Goal: Contribute content: Contribute content

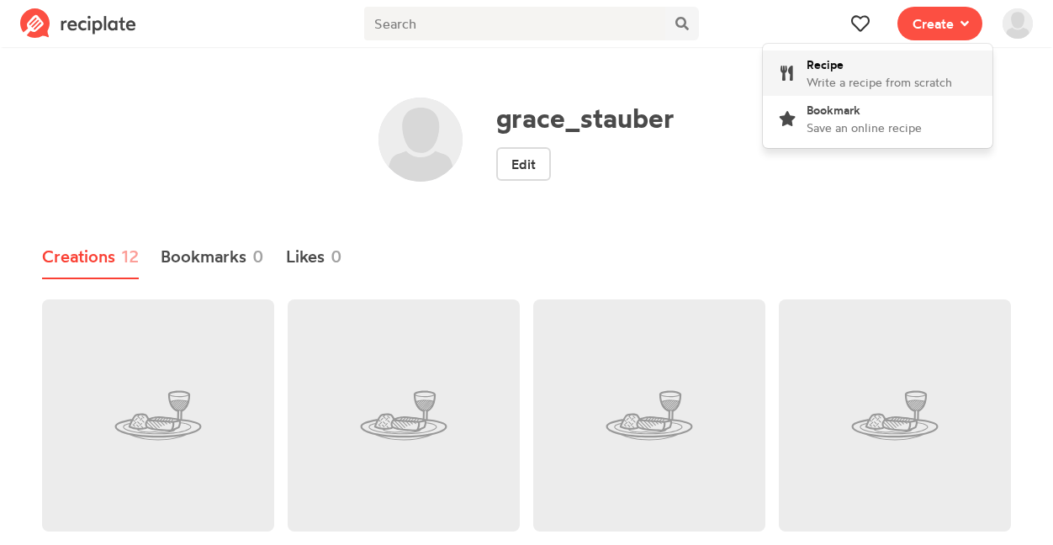
click at [854, 66] on div "Recipe Write a recipe from scratch" at bounding box center [880, 73] width 146 height 35
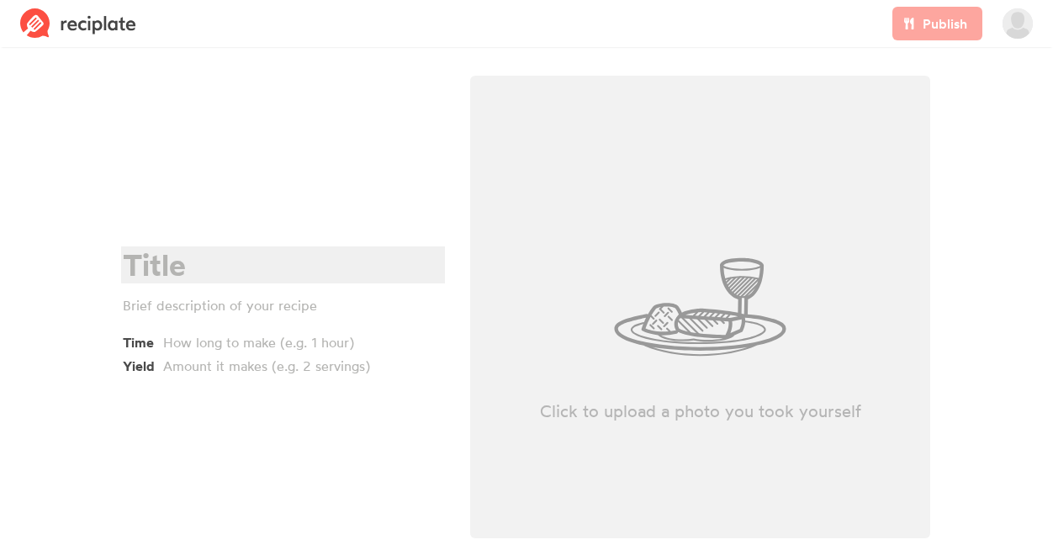
click at [135, 273] on div at bounding box center [281, 265] width 316 height 34
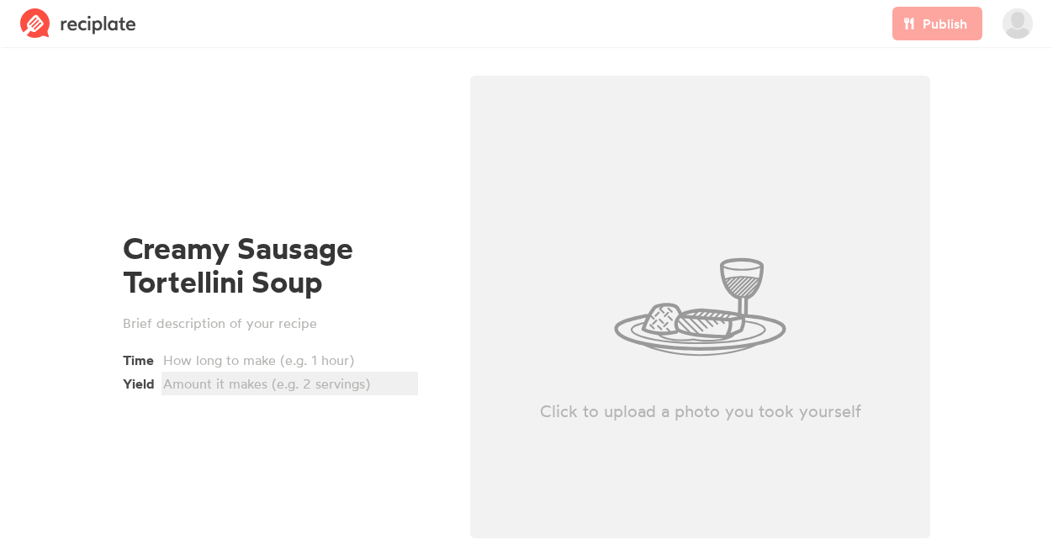
click at [200, 387] on div at bounding box center [287, 384] width 248 height 20
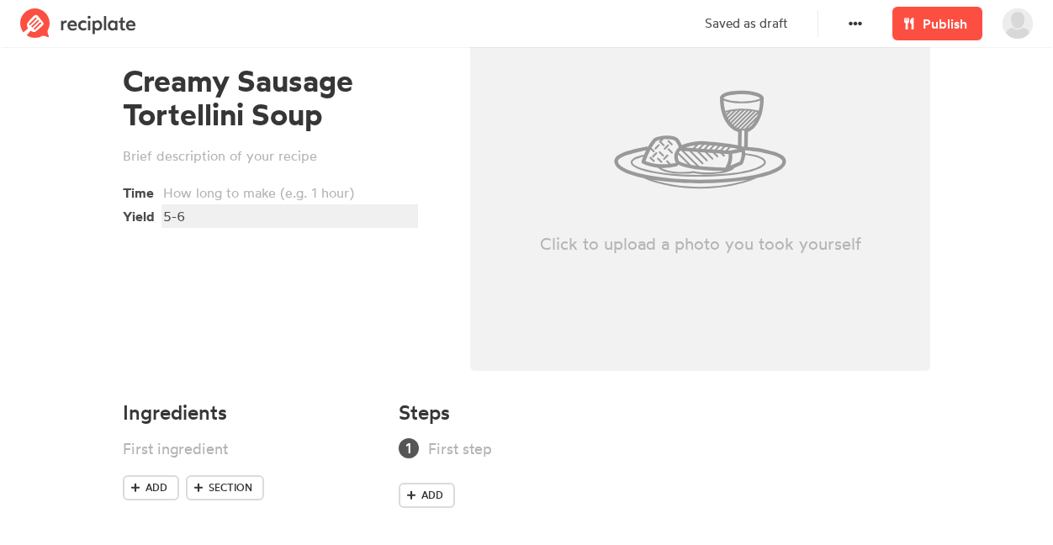
scroll to position [178, 0]
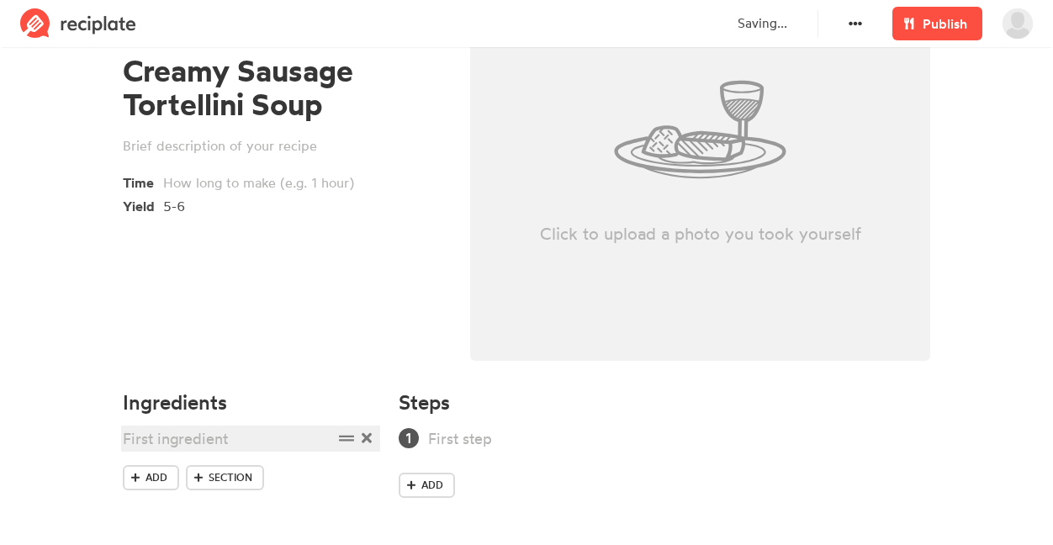
click at [168, 436] on div at bounding box center [228, 438] width 210 height 23
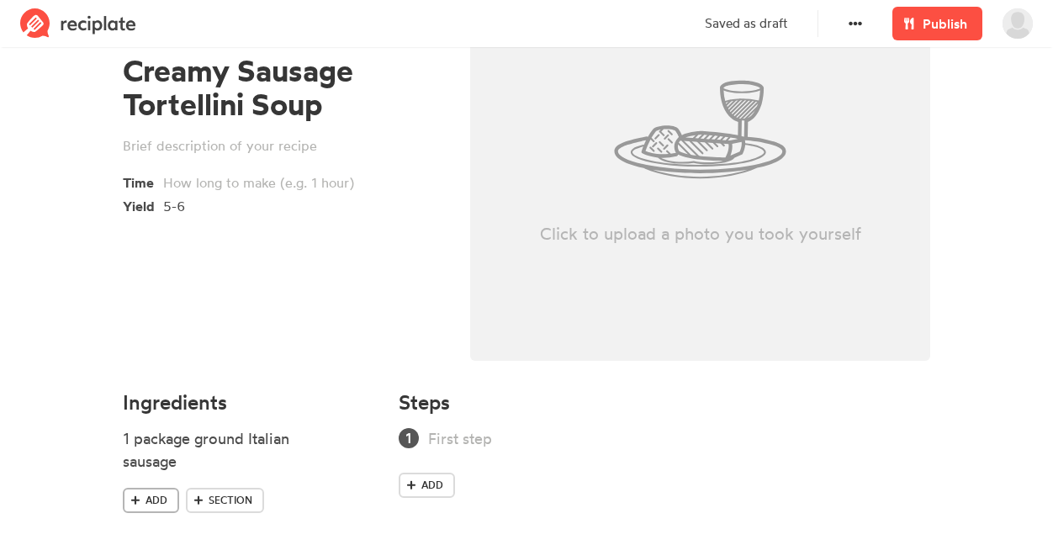
click at [146, 502] on span "Add" at bounding box center [157, 500] width 22 height 15
click at [165, 519] on span "Add" at bounding box center [157, 526] width 22 height 15
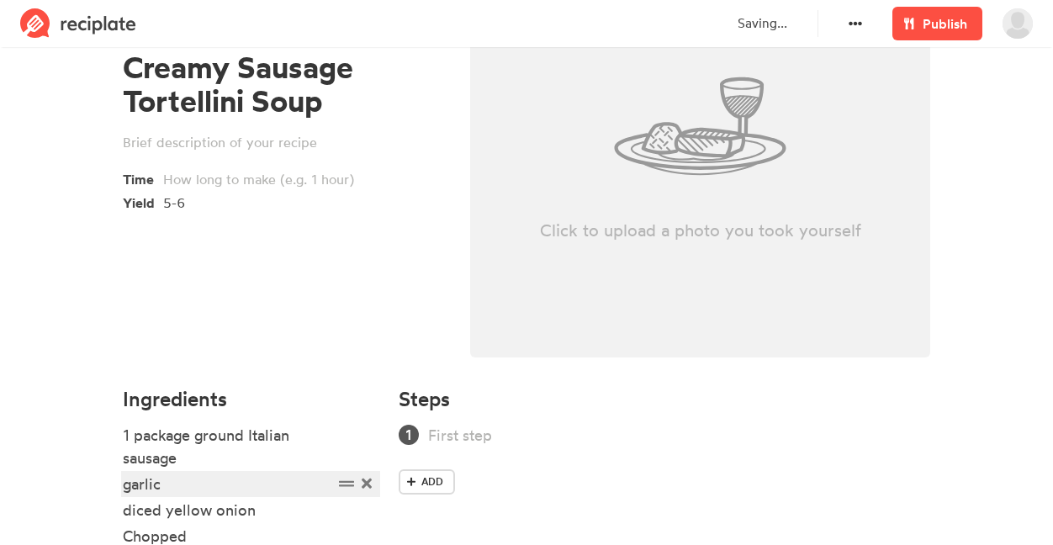
click at [130, 491] on div "garlic" at bounding box center [228, 484] width 210 height 23
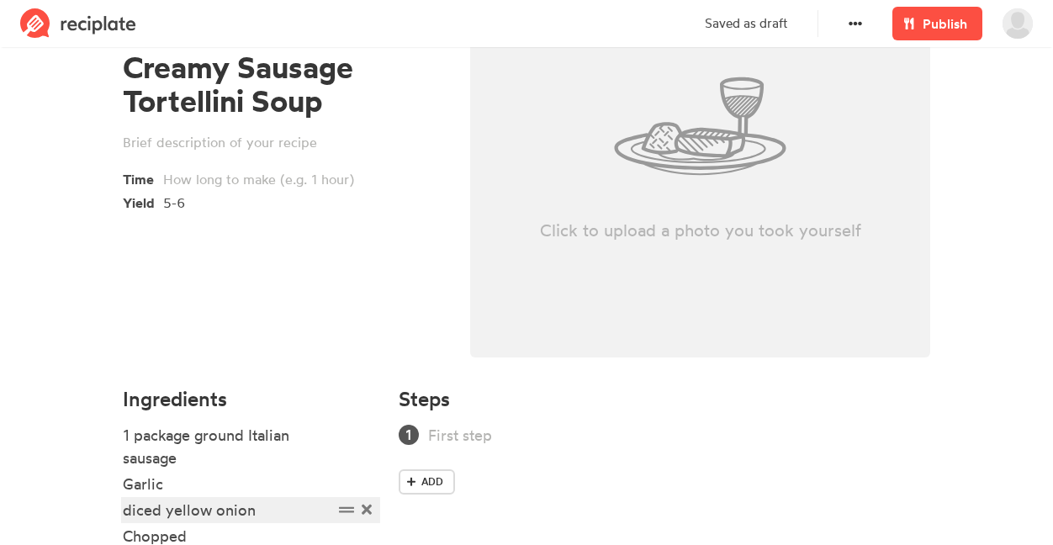
click at [135, 511] on div "diced yellow onion" at bounding box center [228, 510] width 210 height 23
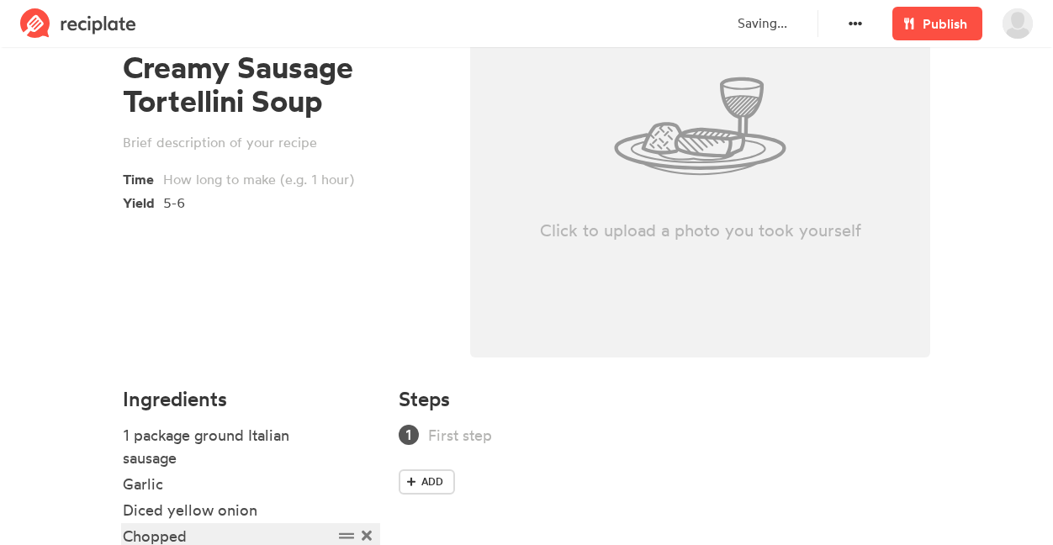
click at [220, 533] on div "Chopped" at bounding box center [228, 536] width 210 height 23
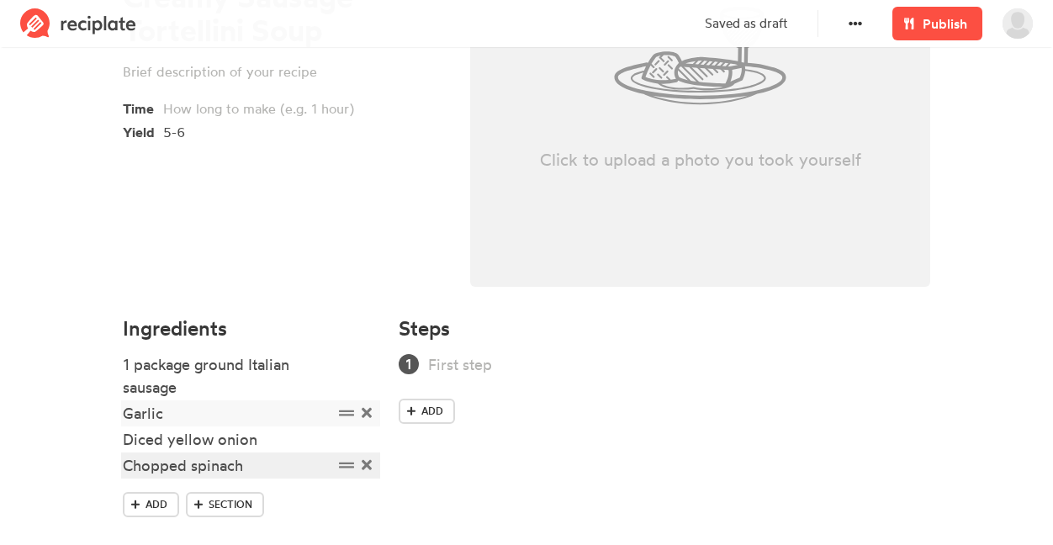
scroll to position [278, 0]
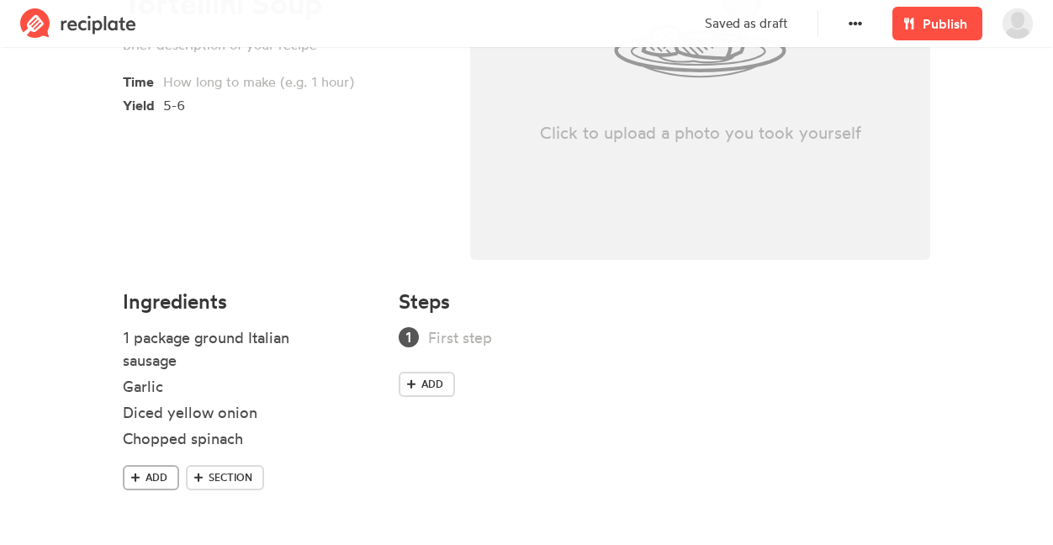
click at [144, 475] on link "Add" at bounding box center [151, 477] width 56 height 25
click at [142, 522] on span at bounding box center [135, 526] width 15 height 15
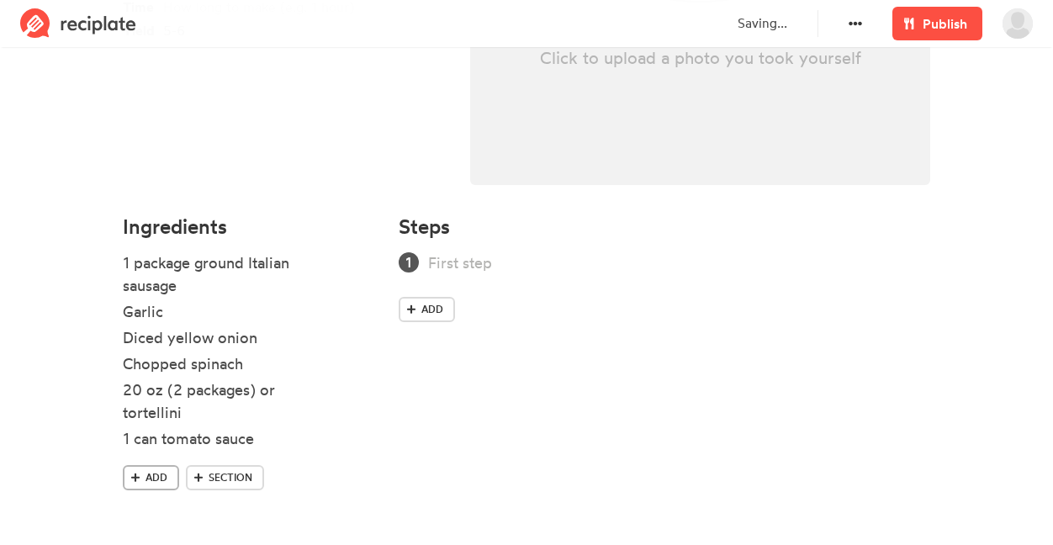
click at [139, 471] on span at bounding box center [135, 477] width 15 height 15
click at [129, 510] on span at bounding box center [135, 503] width 15 height 15
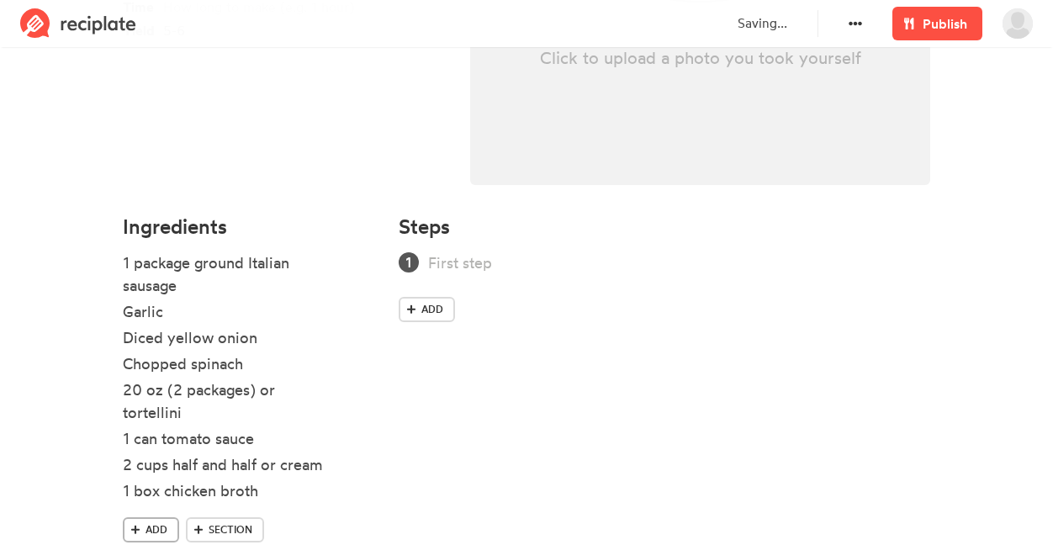
click at [154, 521] on link "Add" at bounding box center [151, 529] width 56 height 25
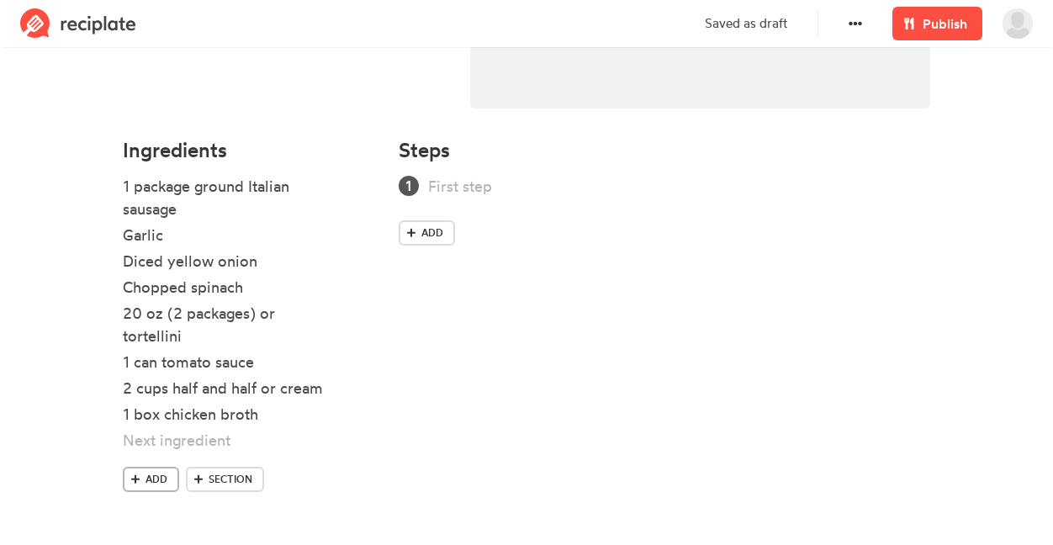
scroll to position [432, 0]
click at [152, 475] on span "Add" at bounding box center [157, 477] width 22 height 15
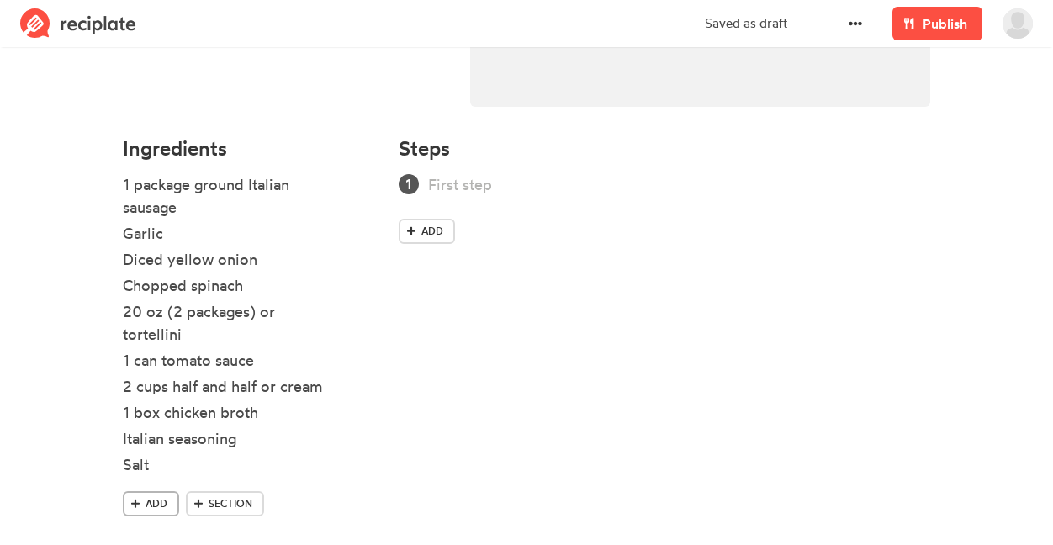
click at [139, 503] on icon at bounding box center [135, 503] width 9 height 9
click at [134, 514] on ul "1 package ground Italian sausage Garlic Diced yellow onion Chopped spinach 20 o…" at bounding box center [251, 345] width 256 height 344
click at [134, 535] on span at bounding box center [135, 529] width 15 height 15
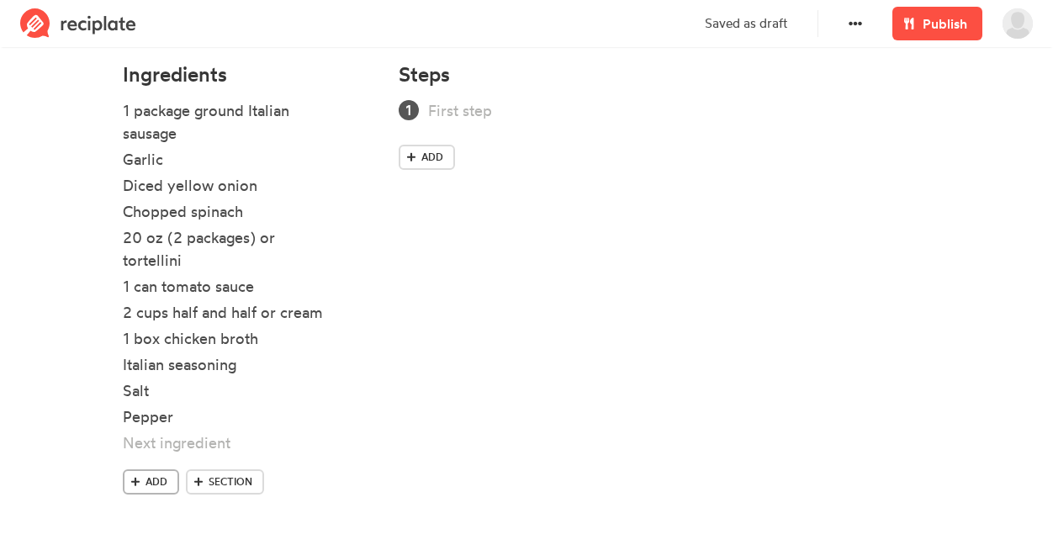
scroll to position [510, 0]
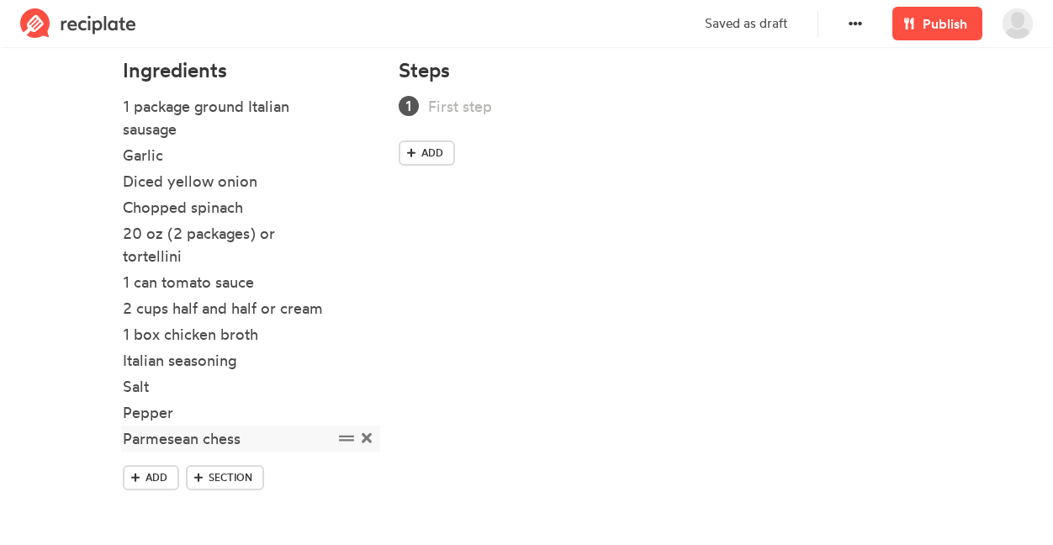
click at [166, 440] on div "Parmesean chess" at bounding box center [228, 438] width 210 height 23
click at [154, 440] on div "Parmesean chess" at bounding box center [228, 438] width 210 height 23
click at [154, 439] on div "Parmesean chess" at bounding box center [228, 438] width 210 height 23
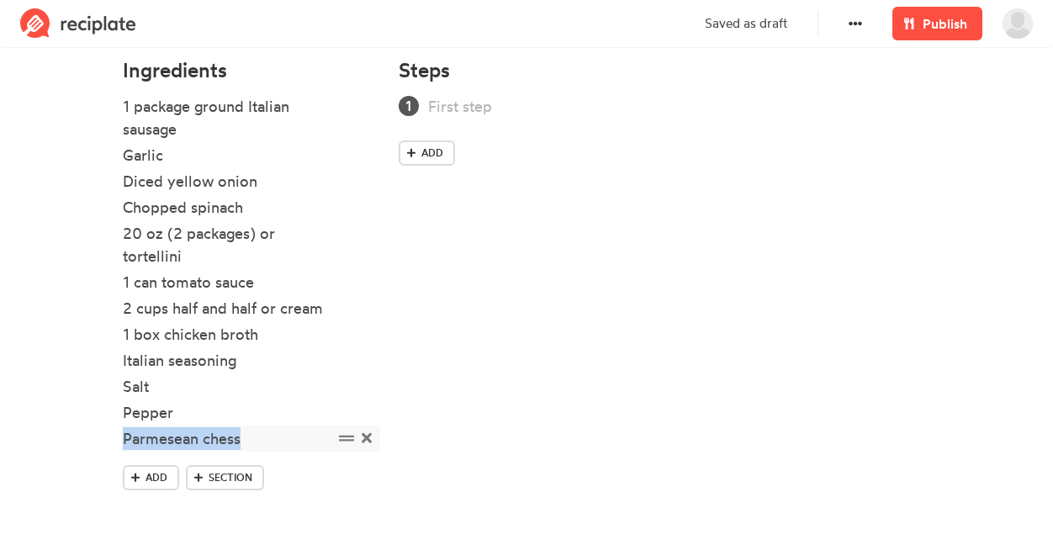
click at [154, 439] on div "Parmesean chess" at bounding box center [228, 438] width 210 height 23
click at [199, 452] on li "Parmesean chess" at bounding box center [251, 440] width 256 height 26
click at [189, 446] on div "Parmesean chess" at bounding box center [228, 438] width 210 height 23
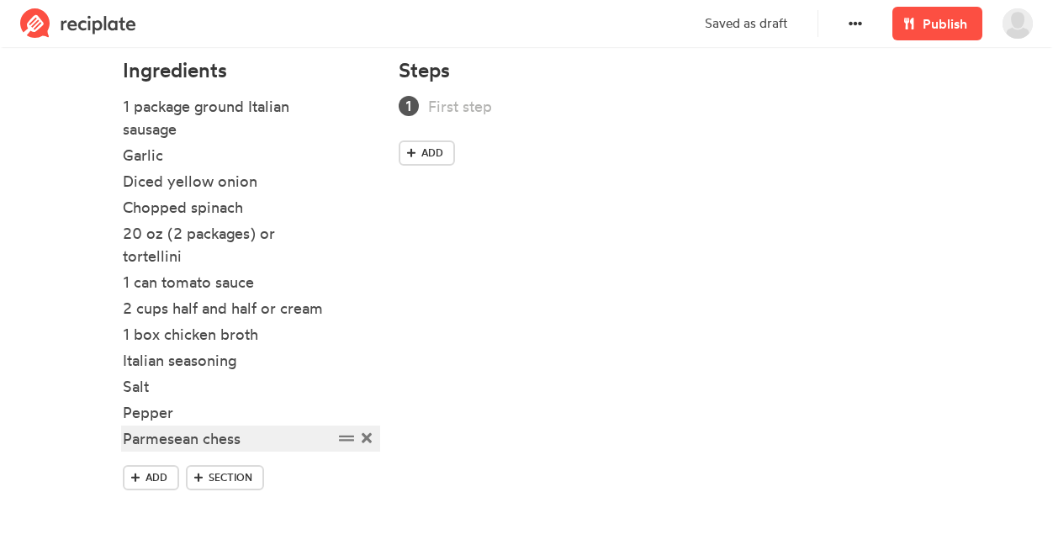
click at [184, 436] on div "Parmesean chess" at bounding box center [228, 438] width 210 height 23
click at [266, 442] on div "Parmesan chess" at bounding box center [228, 438] width 210 height 23
click at [143, 480] on link "Add" at bounding box center [151, 477] width 56 height 25
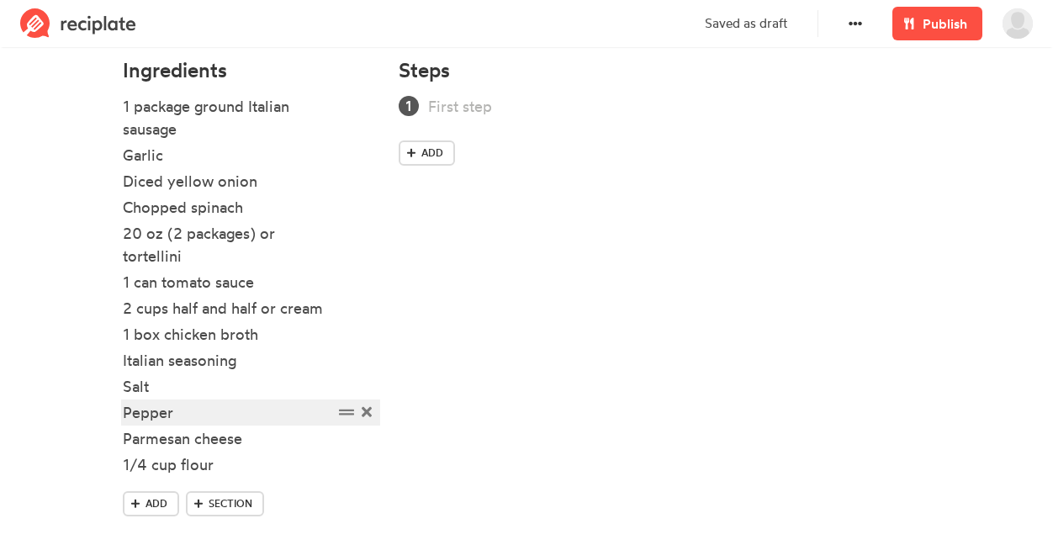
click at [206, 411] on div "Pepper" at bounding box center [228, 412] width 210 height 23
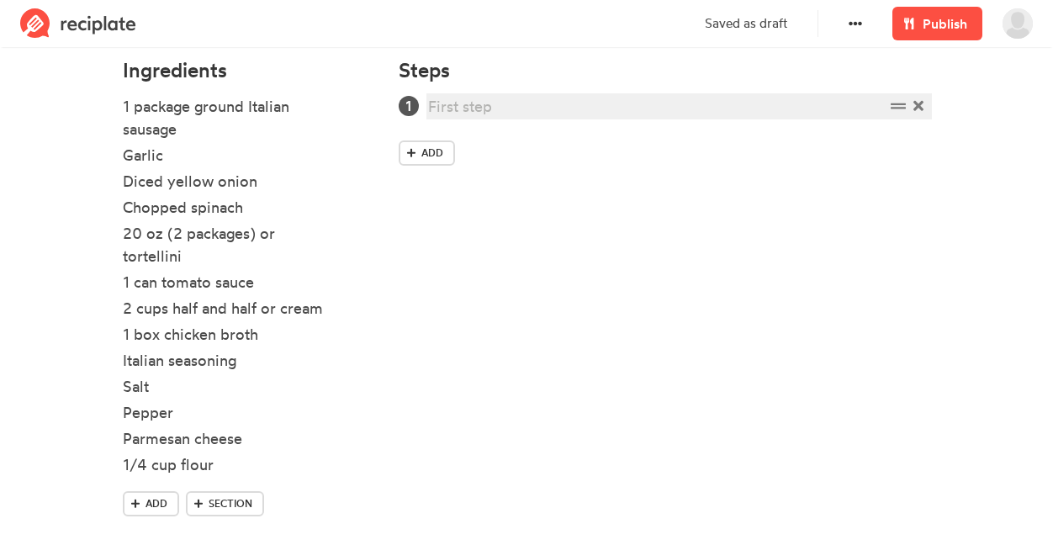
click at [490, 106] on div at bounding box center [656, 106] width 457 height 23
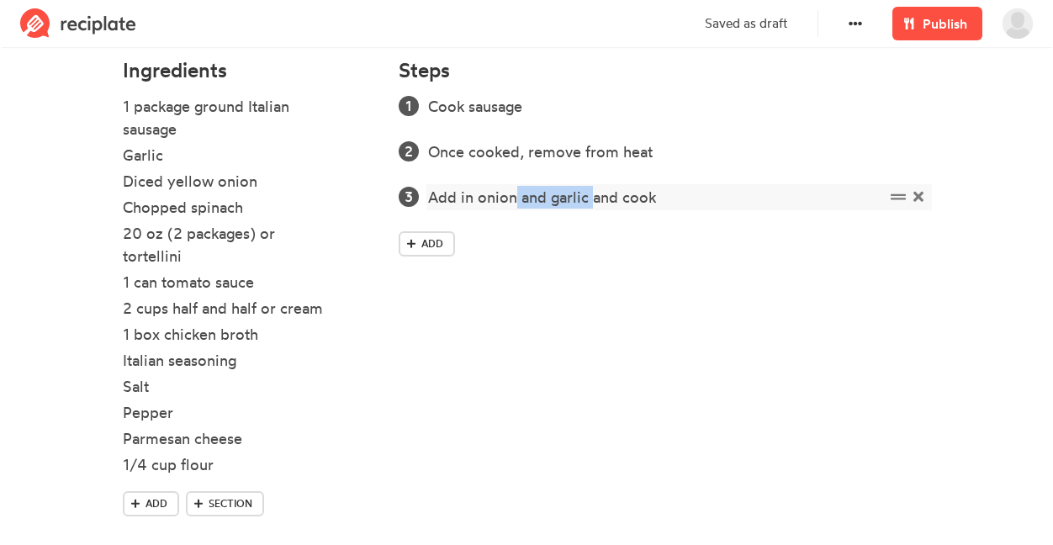
drag, startPoint x: 593, startPoint y: 200, endPoint x: 515, endPoint y: 196, distance: 78.4
click at [515, 196] on div "Add in onion and garlic and cook" at bounding box center [656, 197] width 457 height 23
click at [612, 189] on div "Add in onion and cook" at bounding box center [656, 197] width 457 height 23
click at [440, 249] on span "Add" at bounding box center [433, 243] width 22 height 15
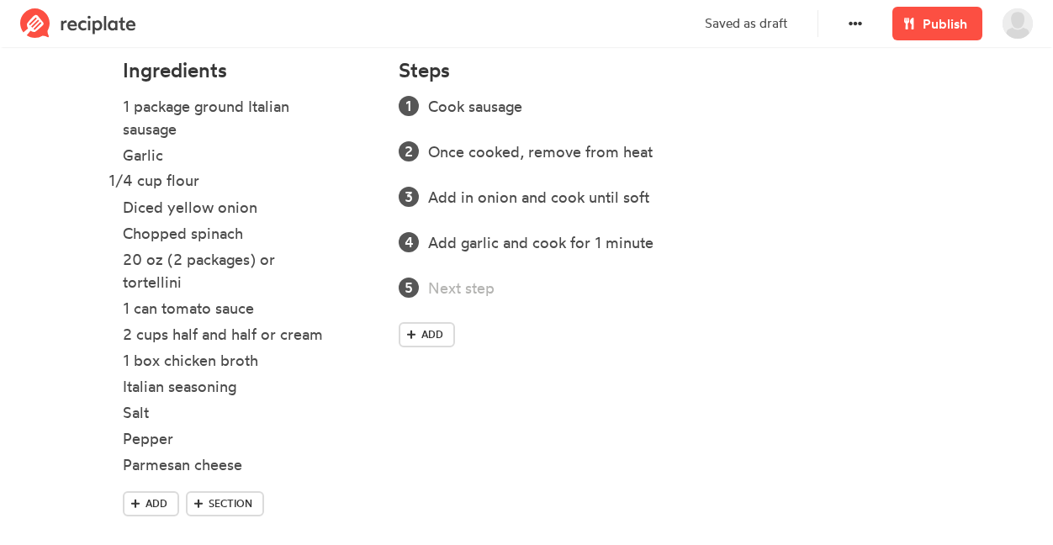
drag, startPoint x: 342, startPoint y: 469, endPoint x: 328, endPoint y: 184, distance: 285.6
click at [328, 184] on ul "1 package ground Italian sausage Garlic Diced yellow onion Chopped spinach 20 o…" at bounding box center [251, 293] width 256 height 396
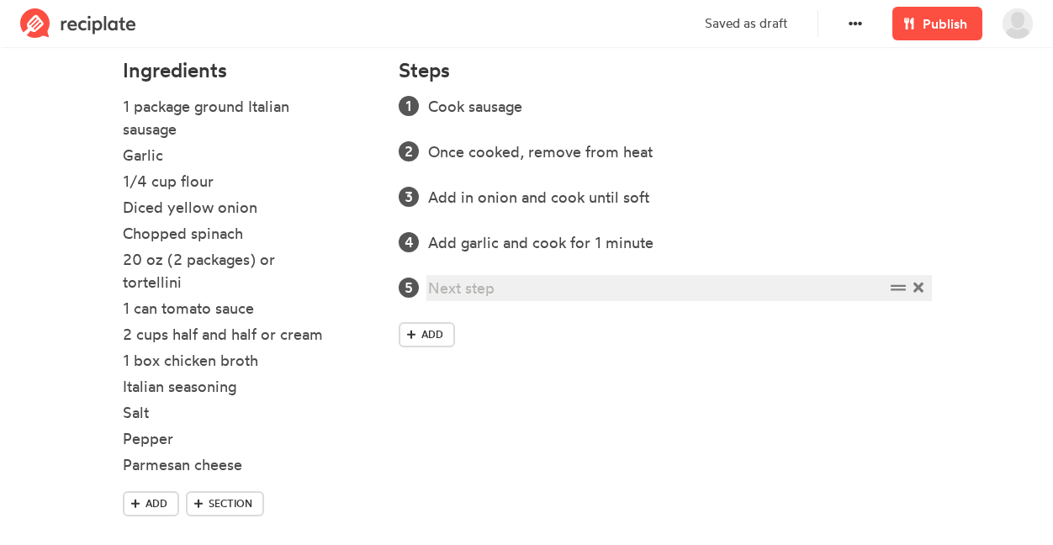
click at [543, 289] on div at bounding box center [656, 288] width 457 height 23
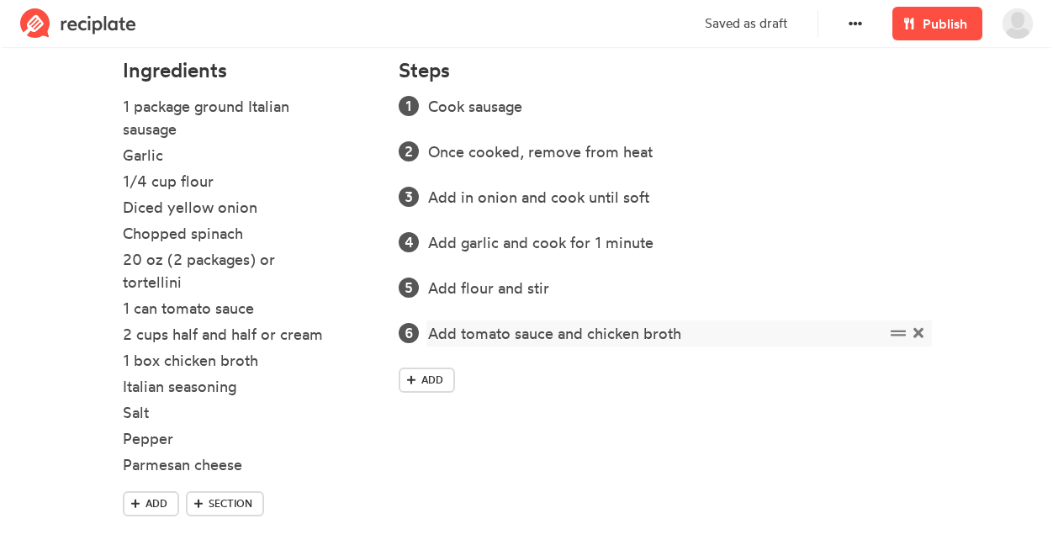
click at [428, 330] on div "Add tomato sauce and chicken broth" at bounding box center [656, 333] width 457 height 23
click at [433, 331] on div "Add tomato sauce and chicken broth" at bounding box center [656, 333] width 457 height 23
click at [427, 381] on span "Add" at bounding box center [433, 380] width 22 height 15
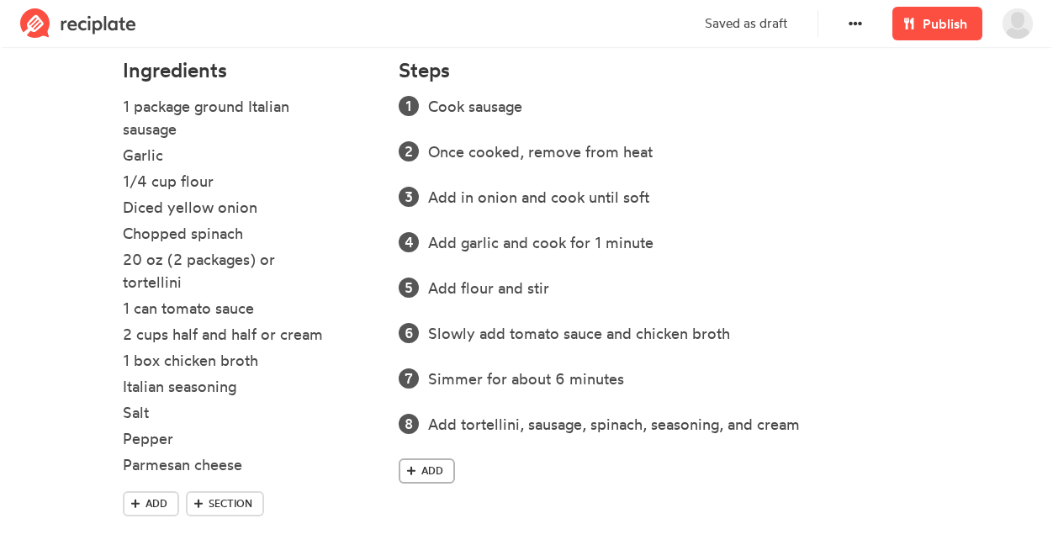
click at [422, 467] on span "Add" at bounding box center [433, 471] width 22 height 15
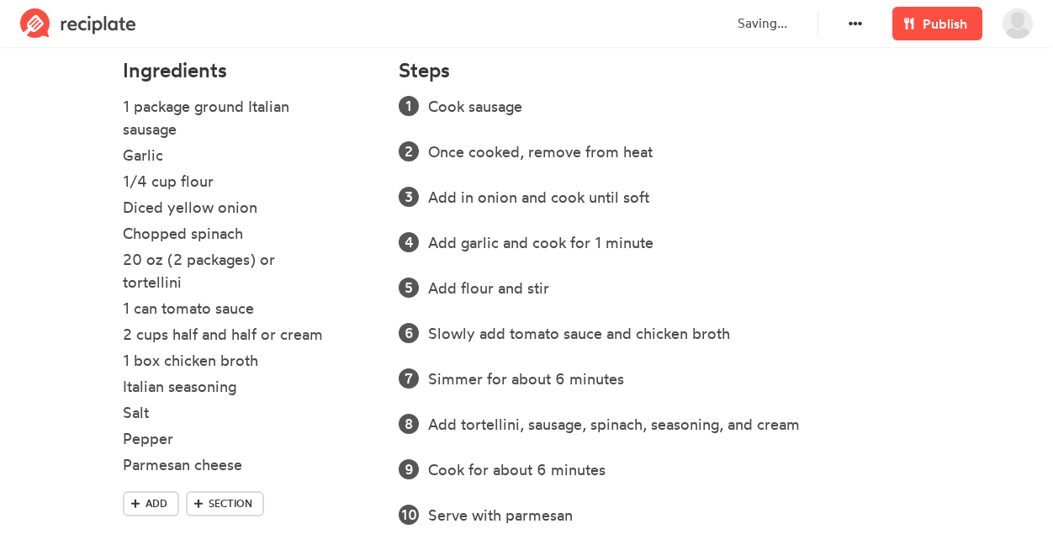
scroll to position [628, 0]
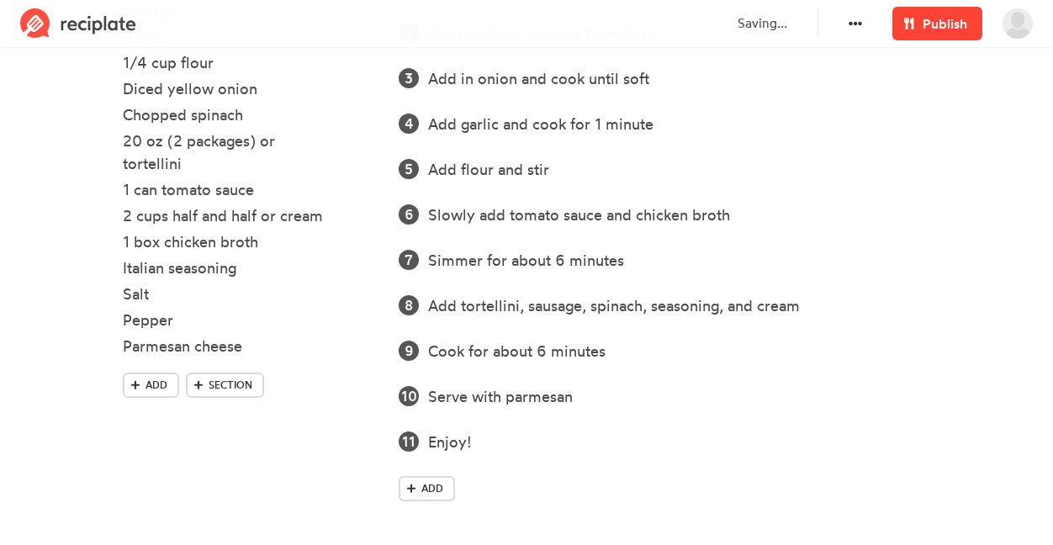
click at [968, 28] on link "Publish" at bounding box center [938, 24] width 90 height 34
click at [950, 24] on span "Publish" at bounding box center [945, 23] width 45 height 20
